Goal: Find contact information: Find contact information

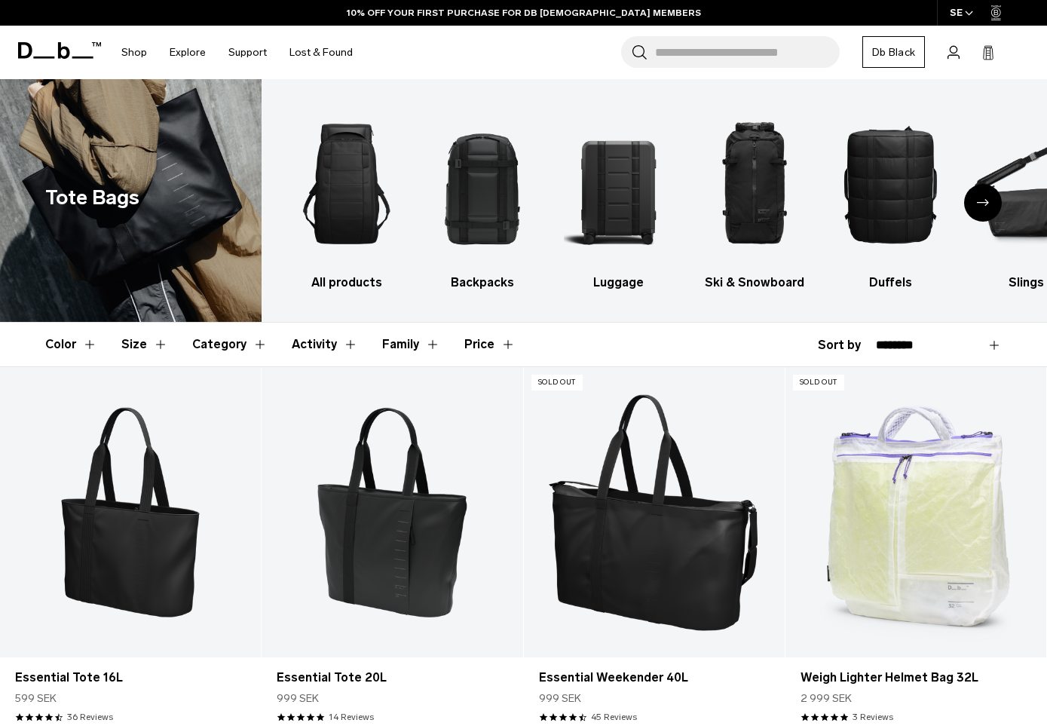
click at [984, 50] on icon at bounding box center [988, 52] width 12 height 15
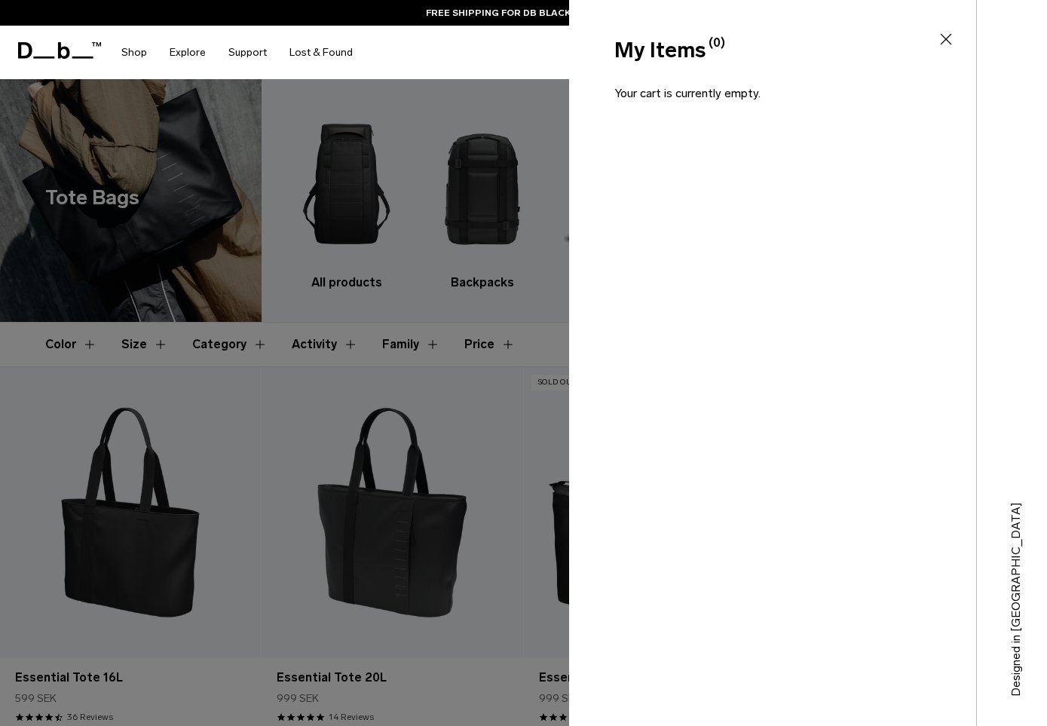
click at [956, 42] on div "My Items (0) Close" at bounding box center [771, 51] width 404 height 32
click at [948, 38] on icon at bounding box center [946, 39] width 18 height 18
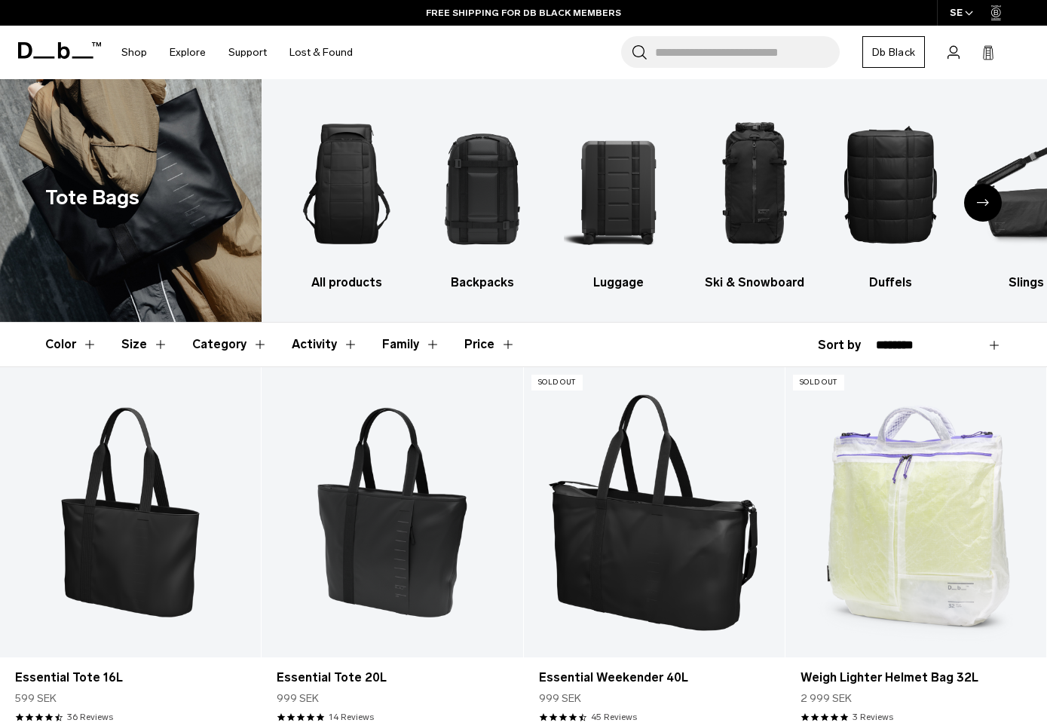
click at [953, 53] on icon at bounding box center [952, 52] width 11 height 13
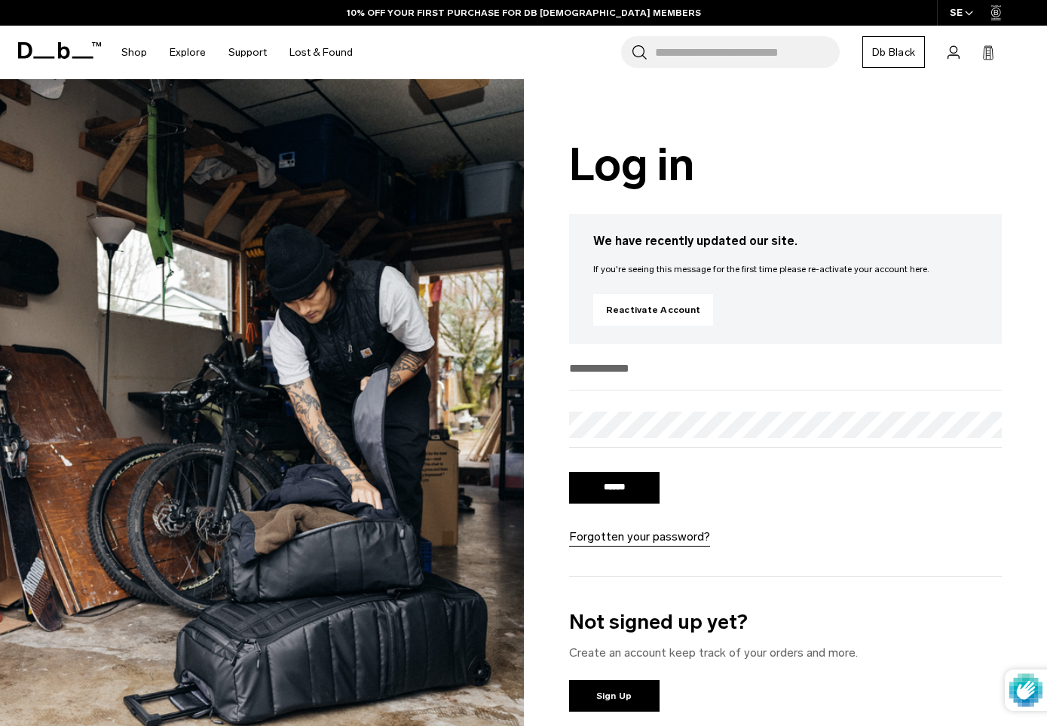
type input "**********"
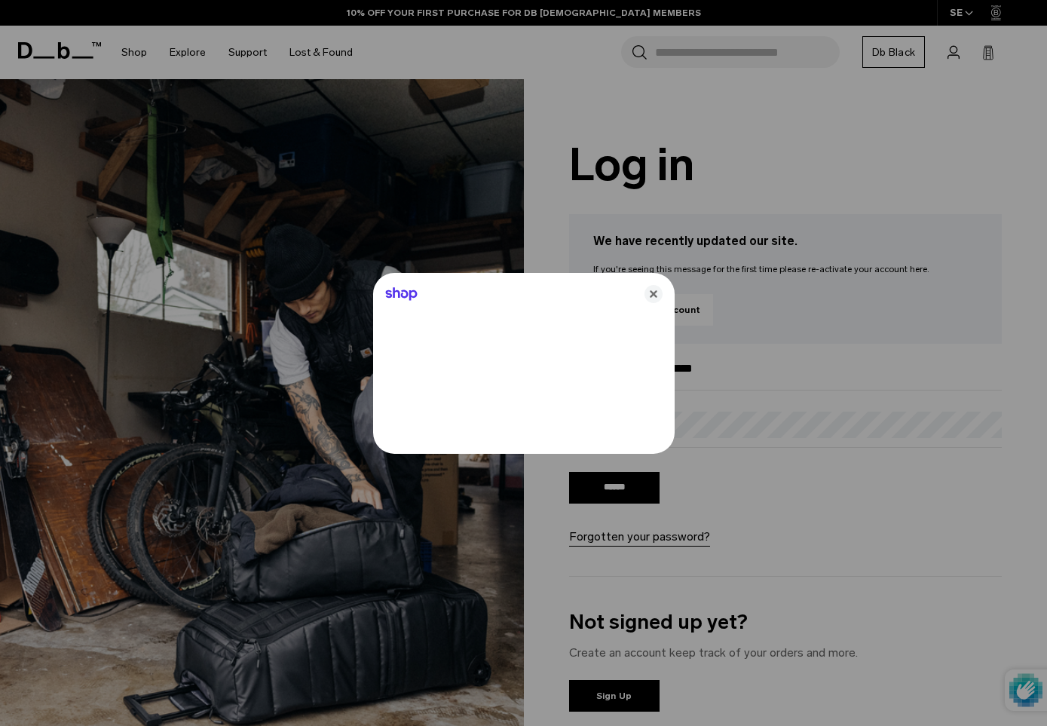
click at [654, 283] on div "Shop" at bounding box center [523, 291] width 301 height 36
click at [653, 292] on icon "Close" at bounding box center [653, 294] width 18 height 18
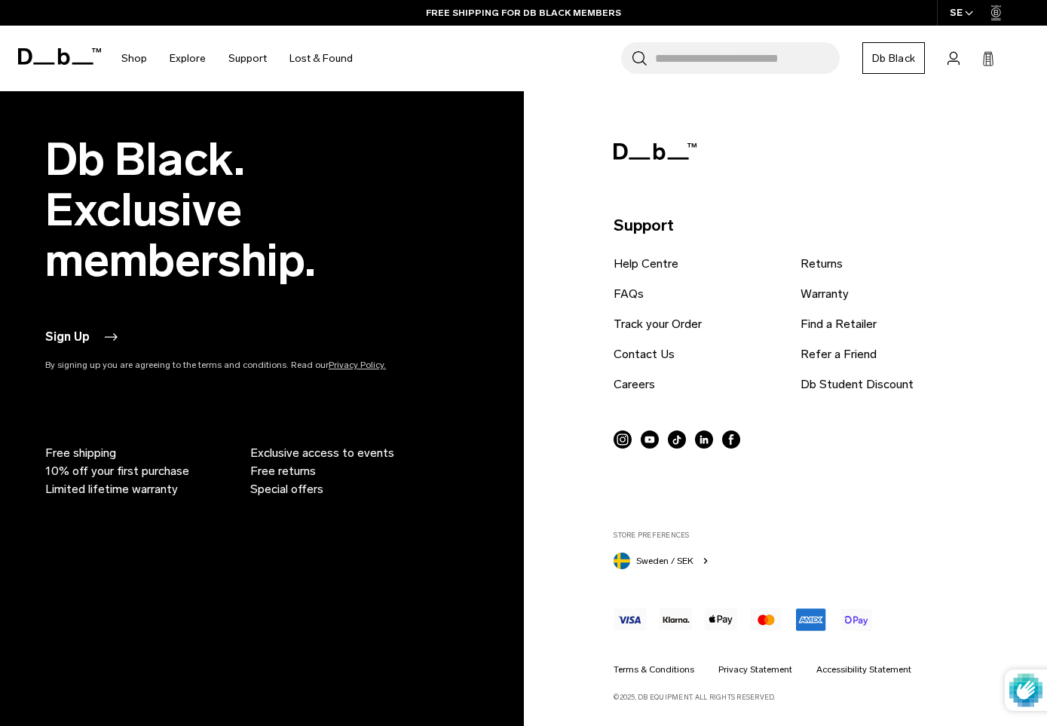
scroll to position [1051, 0]
click at [638, 357] on link "Contact Us" at bounding box center [644, 355] width 61 height 18
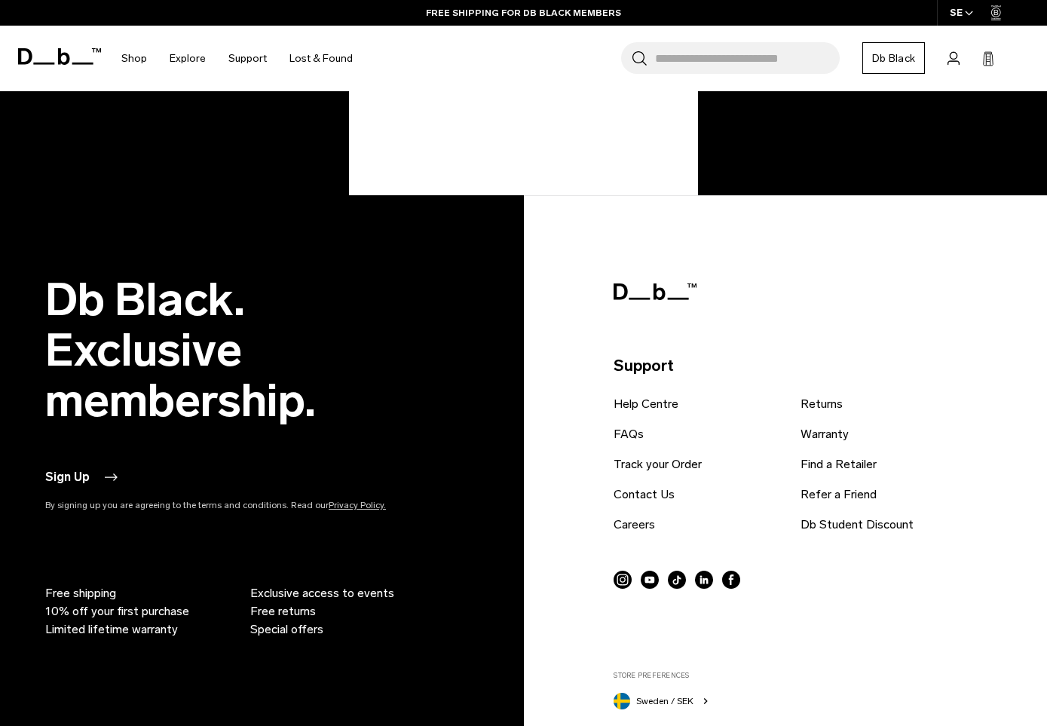
scroll to position [658, 0]
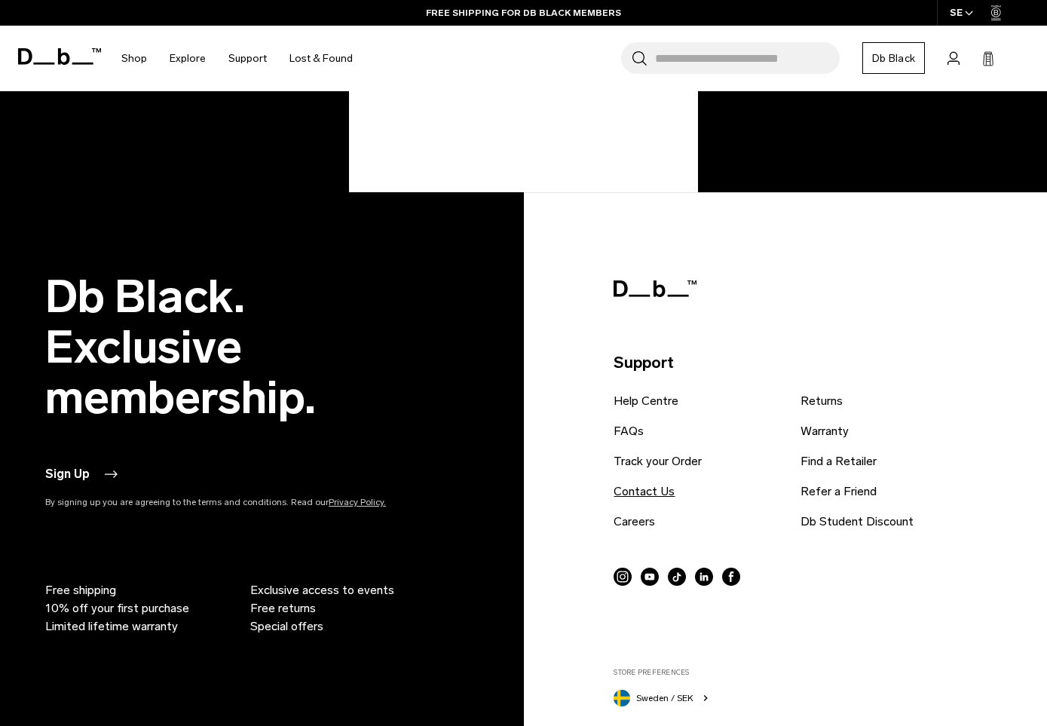
click at [645, 486] on link "Contact Us" at bounding box center [644, 491] width 61 height 18
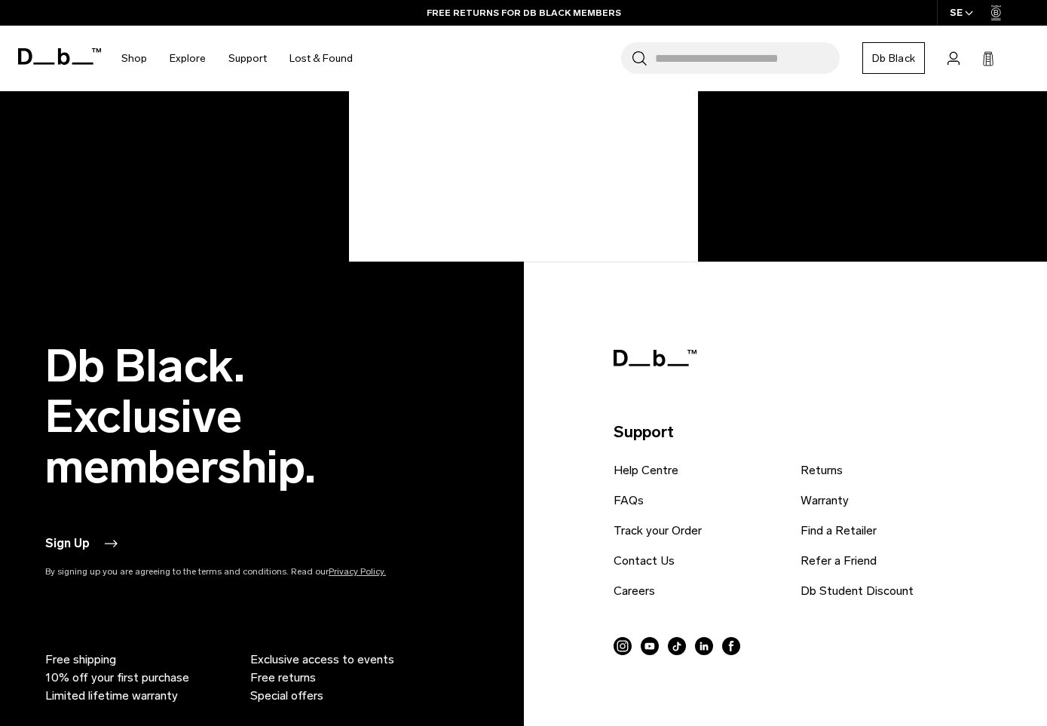
scroll to position [668, 0]
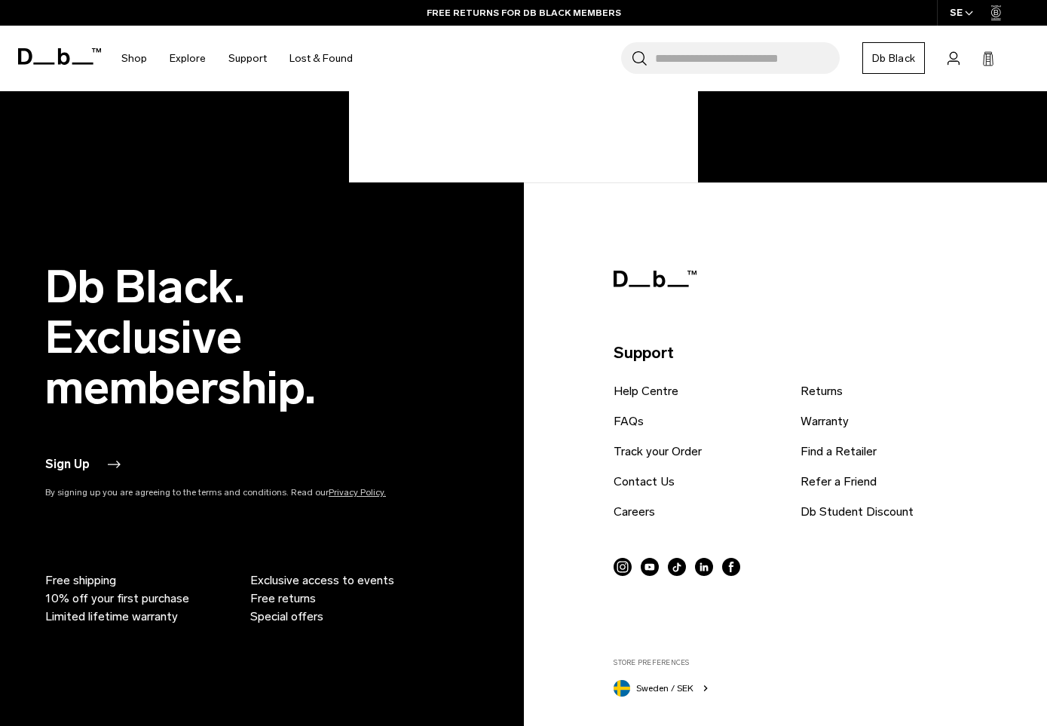
click at [94, 473] on button "Sign Up" at bounding box center [82, 464] width 75 height 18
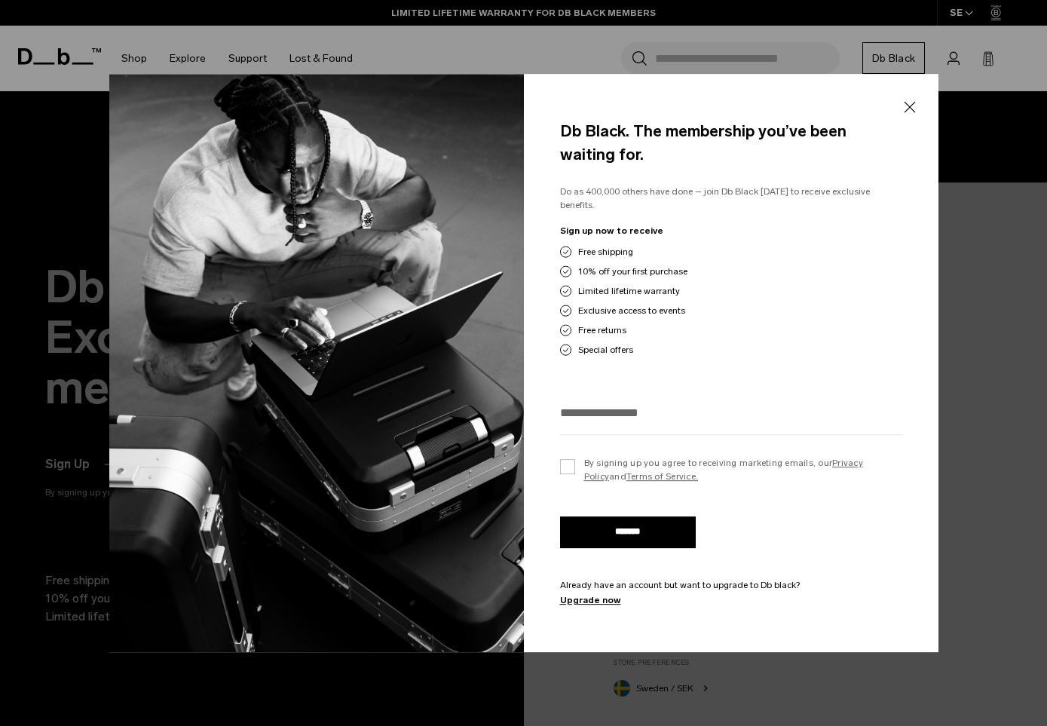
click at [904, 113] on button "Close" at bounding box center [909, 108] width 19 height 32
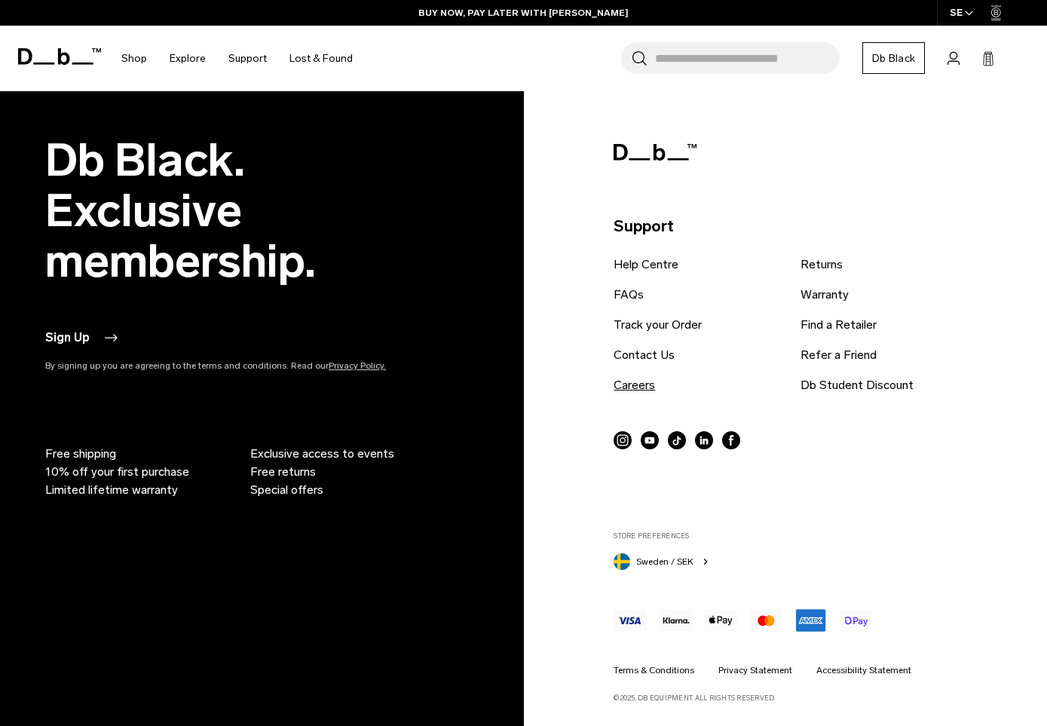
scroll to position [794, 0]
click at [645, 354] on link "Contact Us" at bounding box center [644, 356] width 61 height 18
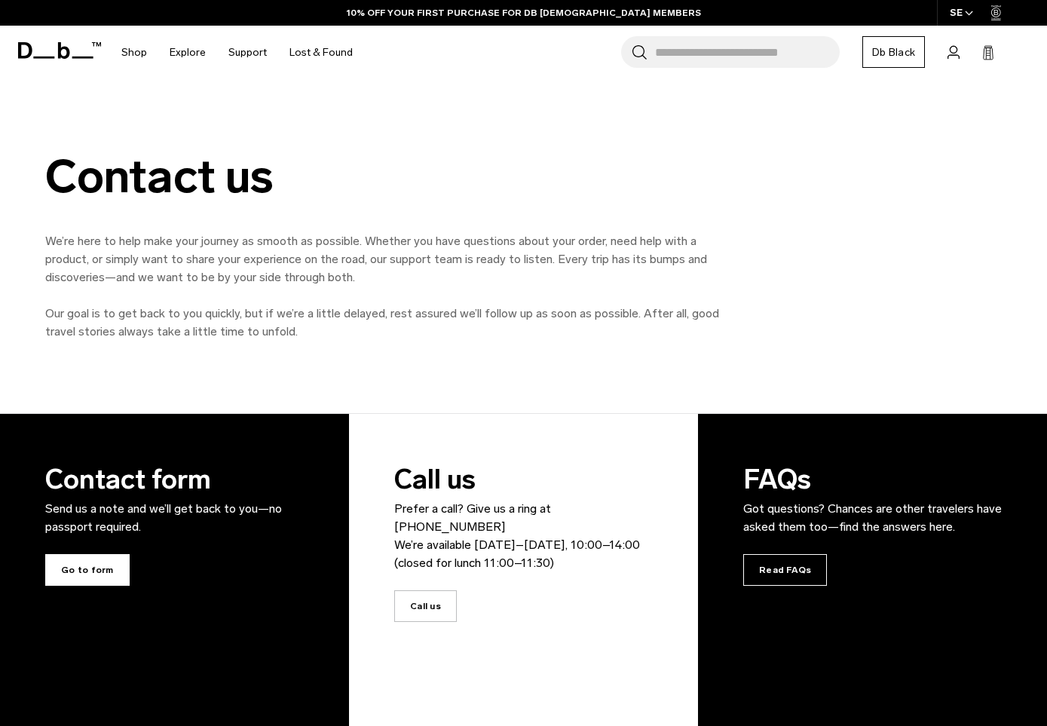
click at [105, 561] on span "Go to form" at bounding box center [87, 570] width 84 height 32
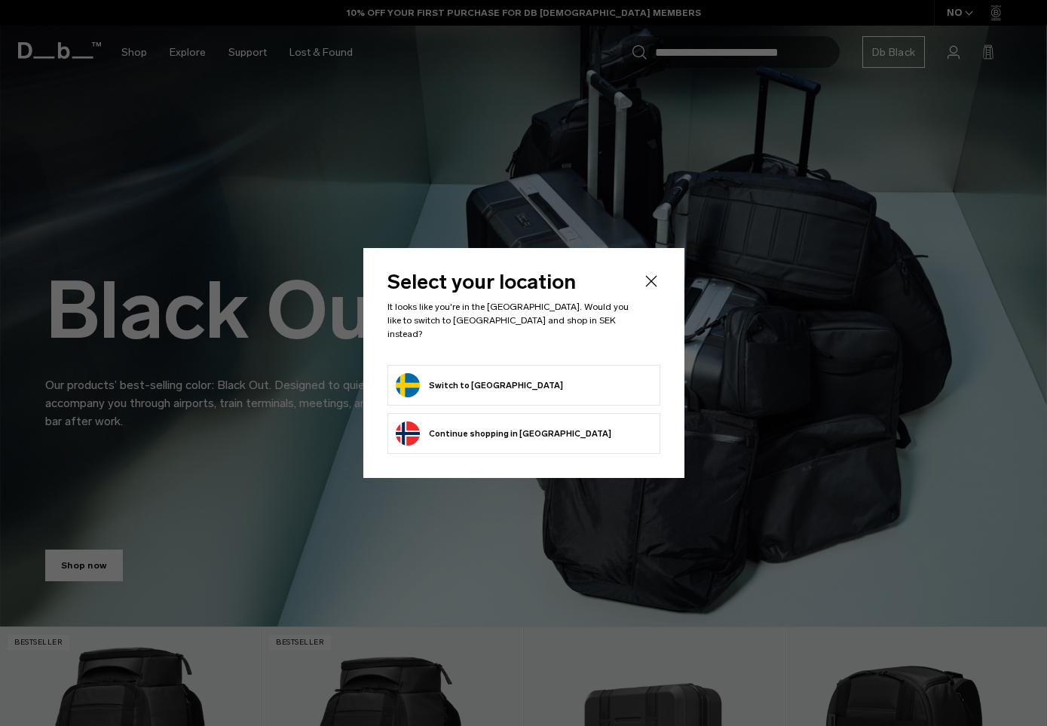
click at [537, 380] on form "Switch to Sweden" at bounding box center [524, 385] width 256 height 24
click at [412, 379] on button "Switch to Sweden" at bounding box center [479, 385] width 167 height 24
click at [647, 288] on icon "Close" at bounding box center [651, 281] width 18 height 18
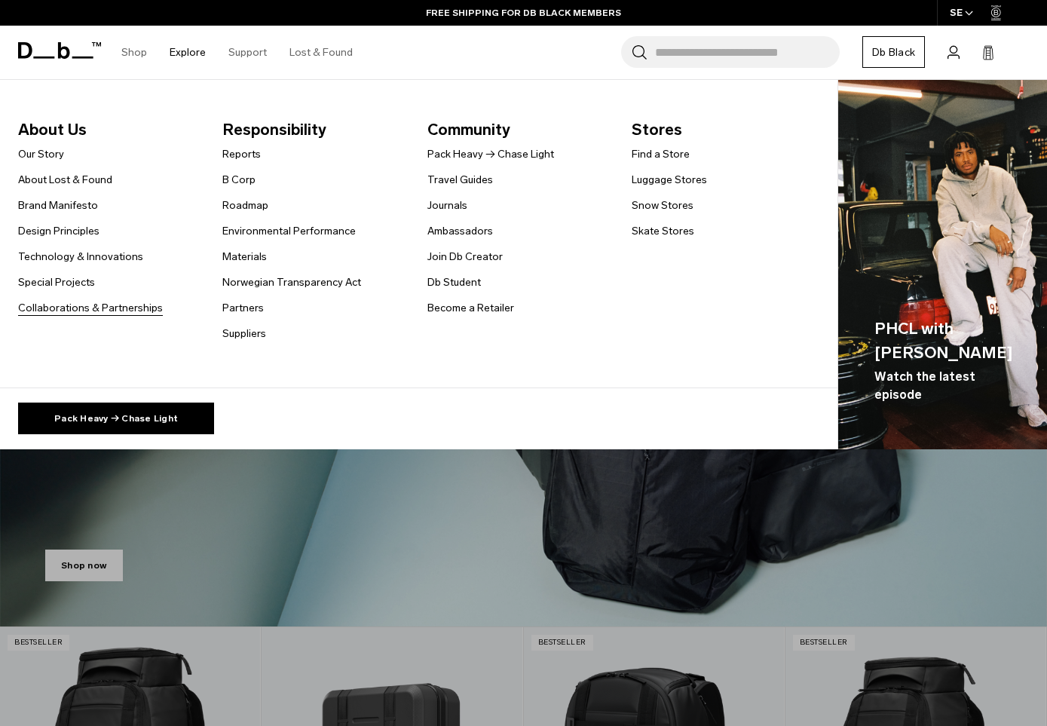
click at [70, 308] on link "Collaborations & Partnerships" at bounding box center [90, 308] width 145 height 16
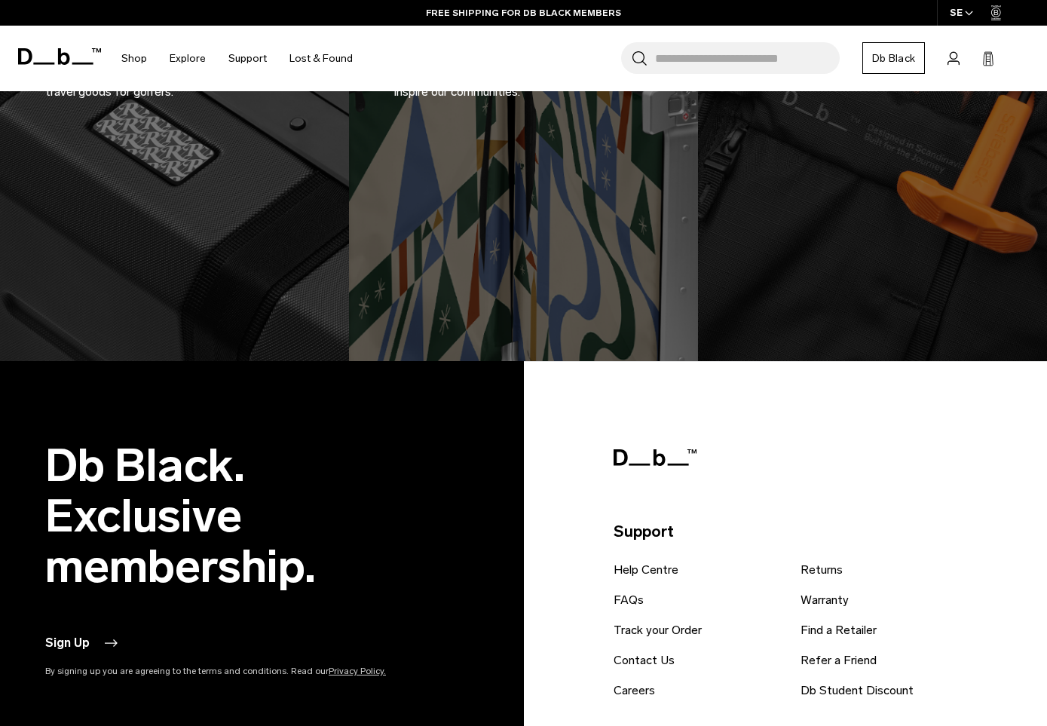
scroll to position [1341, 0]
